Goal: Task Accomplishment & Management: Manage account settings

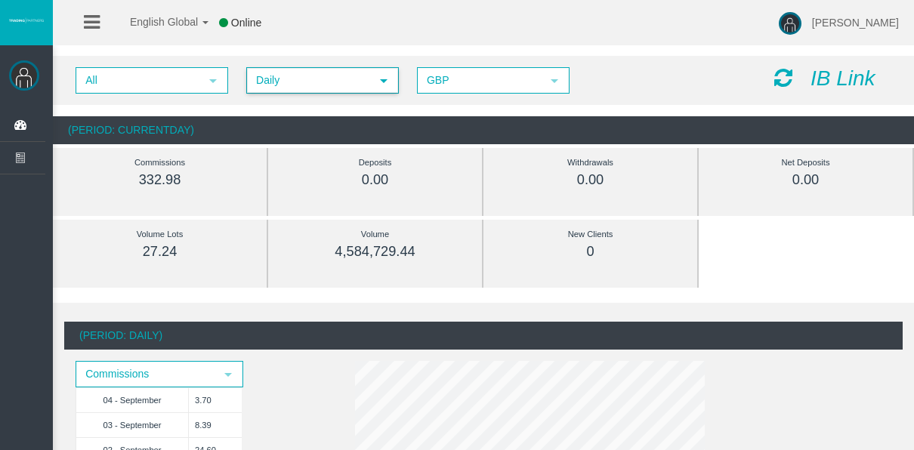
scroll to position [378, 0]
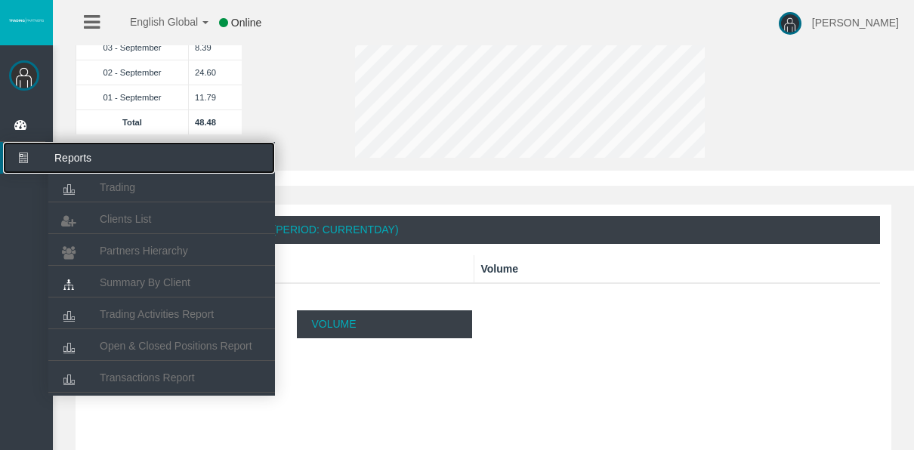
click at [43, 158] on span "Reports" at bounding box center [117, 158] width 148 height 32
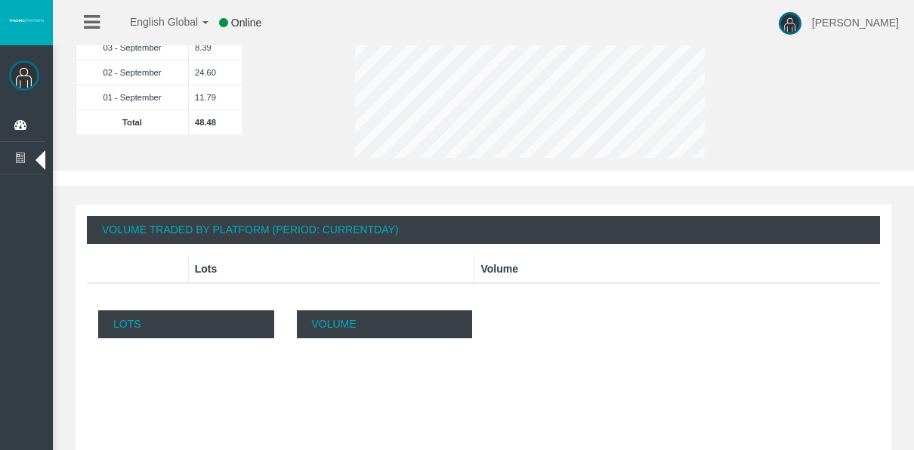
click at [93, 42] on link at bounding box center [92, 22] width 16 height 45
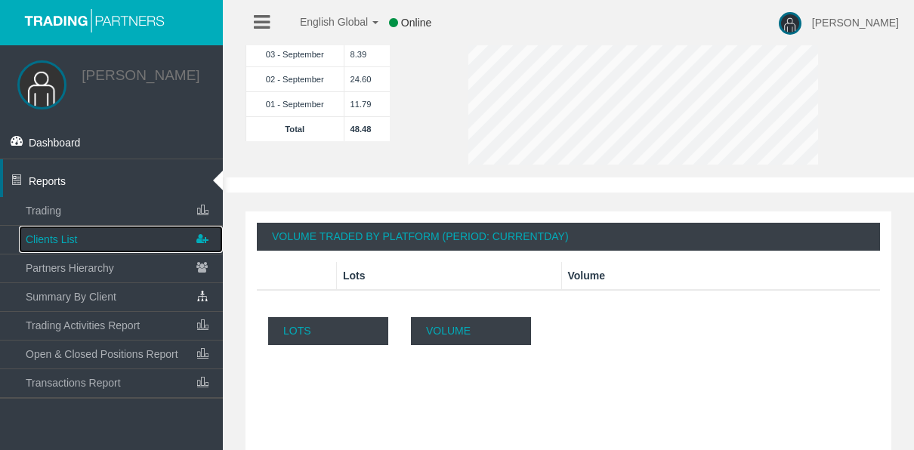
click at [106, 244] on link "Clients List" at bounding box center [121, 239] width 204 height 27
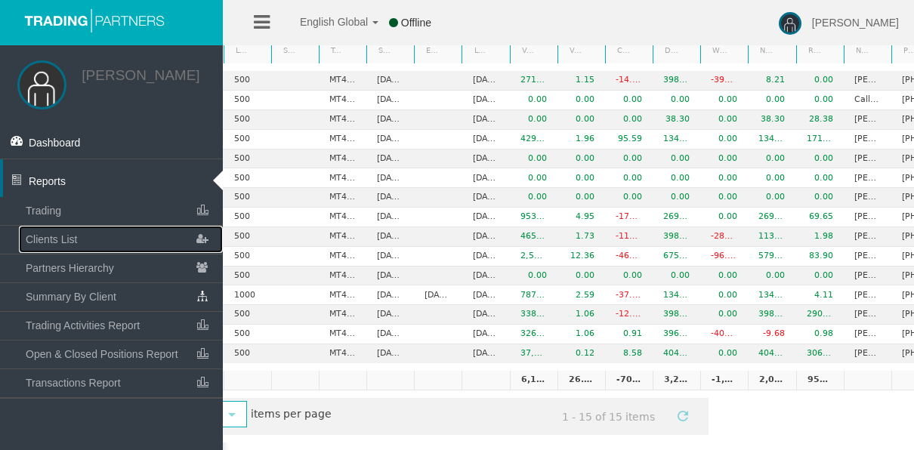
scroll to position [0, 253]
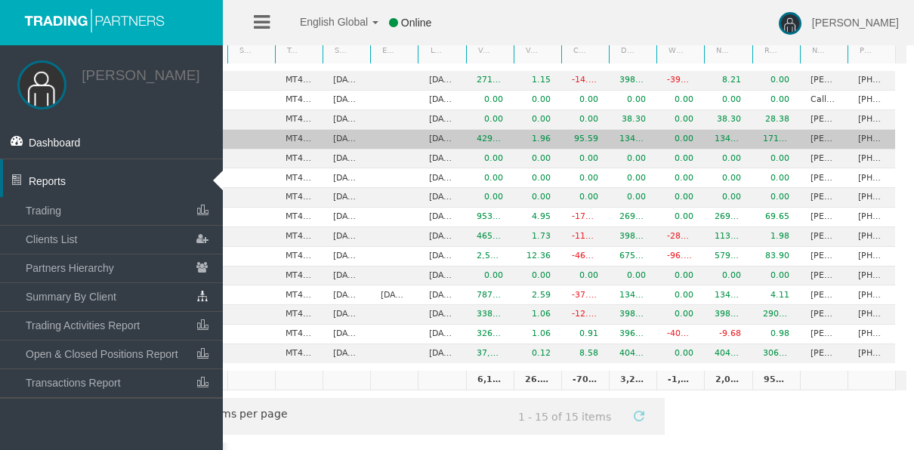
click at [816, 134] on td "[PERSON_NAME]" at bounding box center [824, 140] width 48 height 20
drag, startPoint x: 816, startPoint y: 134, endPoint x: 799, endPoint y: 134, distance: 17.4
click at [800, 134] on td "[PERSON_NAME]" at bounding box center [824, 140] width 48 height 20
copy td "Marc"
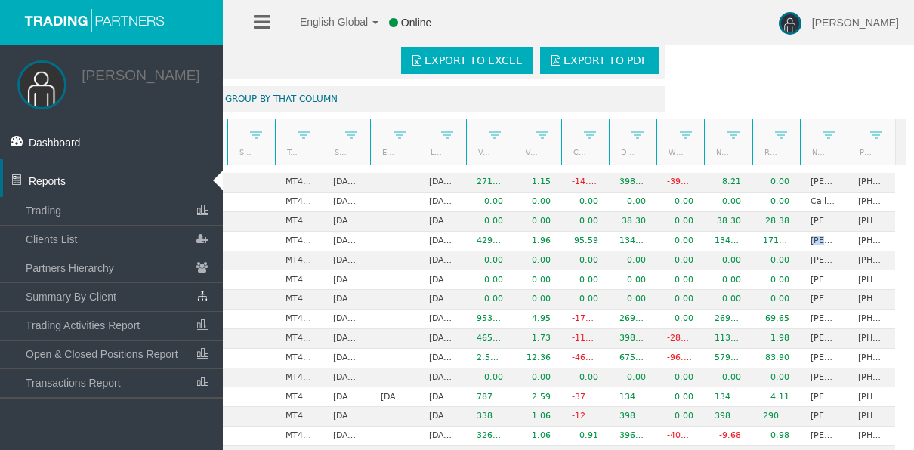
scroll to position [0, 0]
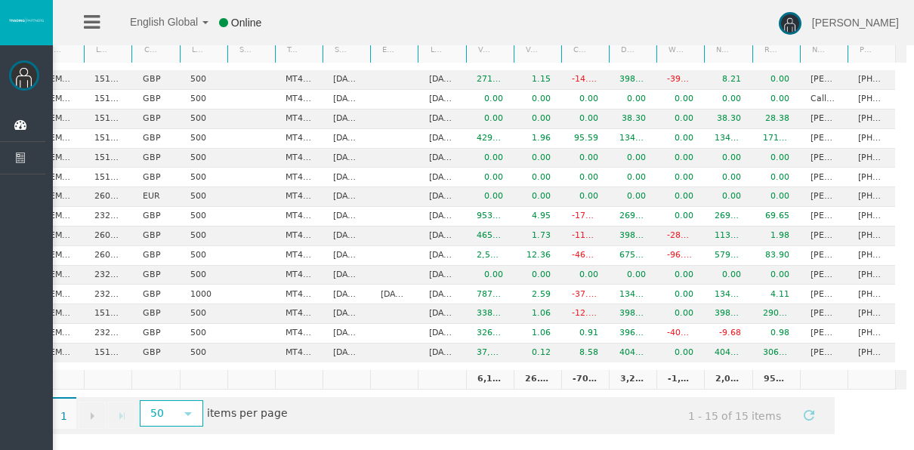
scroll to position [0, 83]
click at [868, 387] on div "Export to Excel Export to PDF Drag a column header and drop it here to group by…" at bounding box center [483, 187] width 861 height 510
